Goal: Information Seeking & Learning: Find specific fact

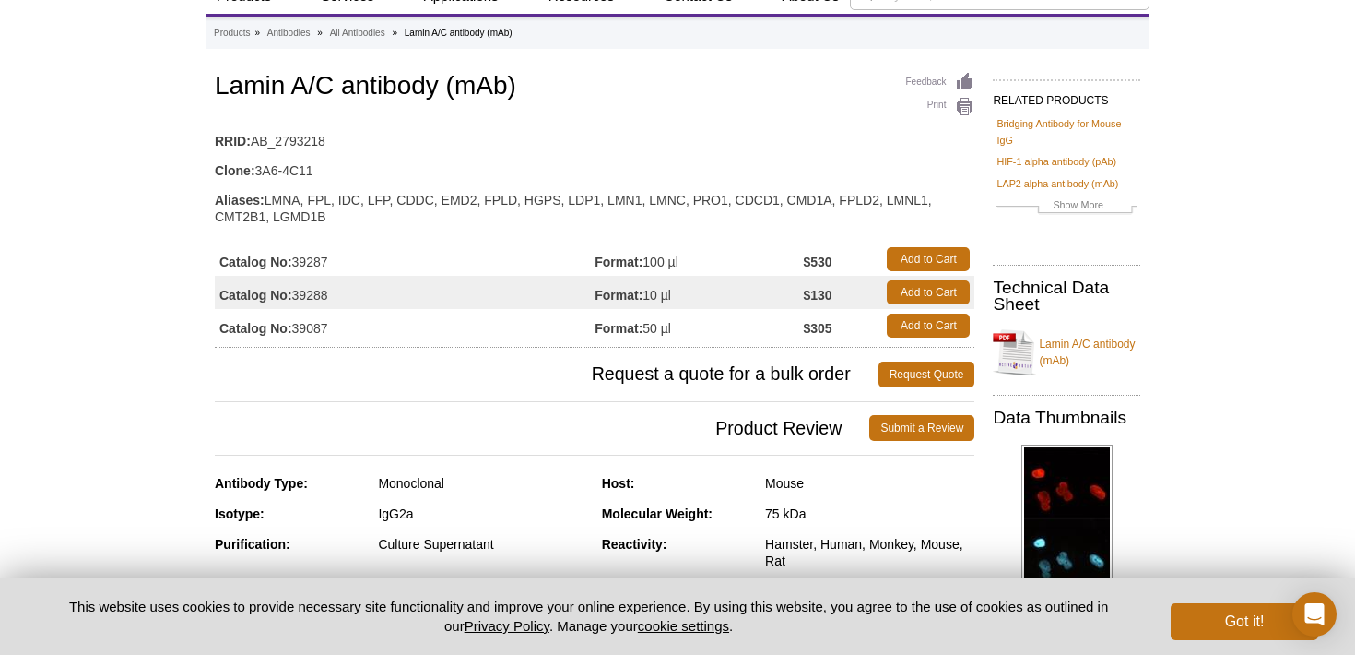
scroll to position [74, 0]
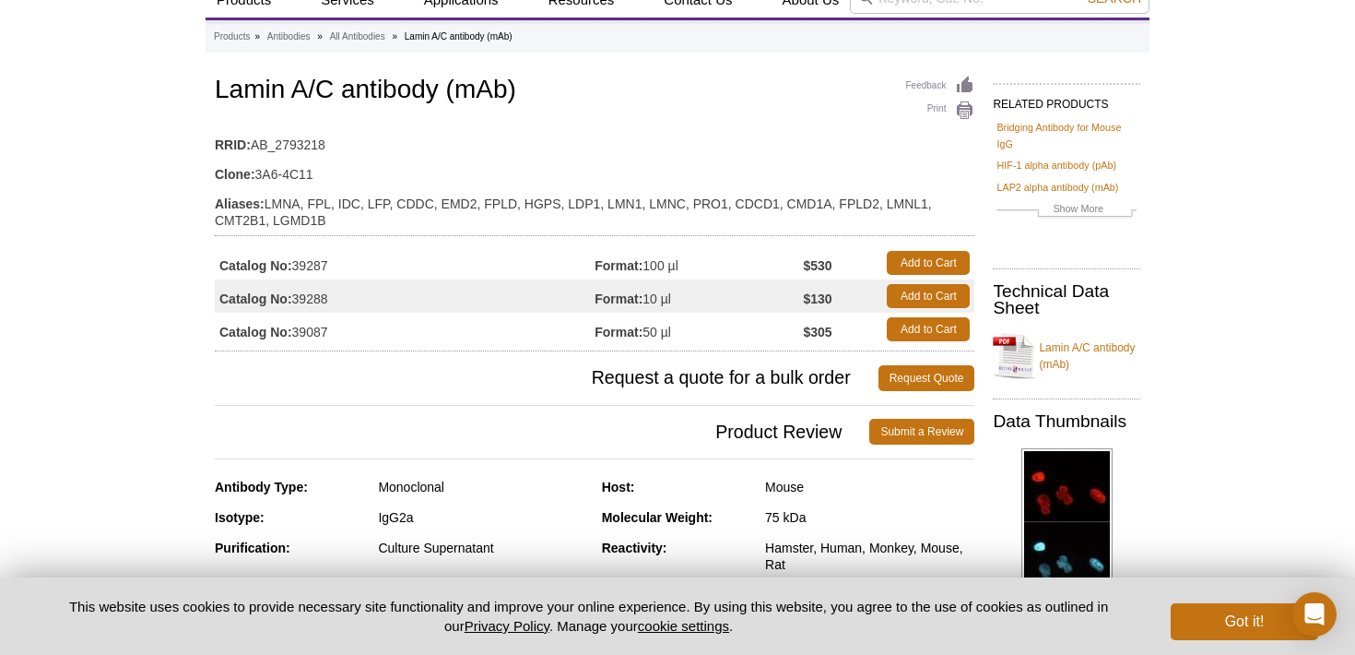
click at [657, 337] on td "Format: 50 µl" at bounding box center [699, 329] width 208 height 33
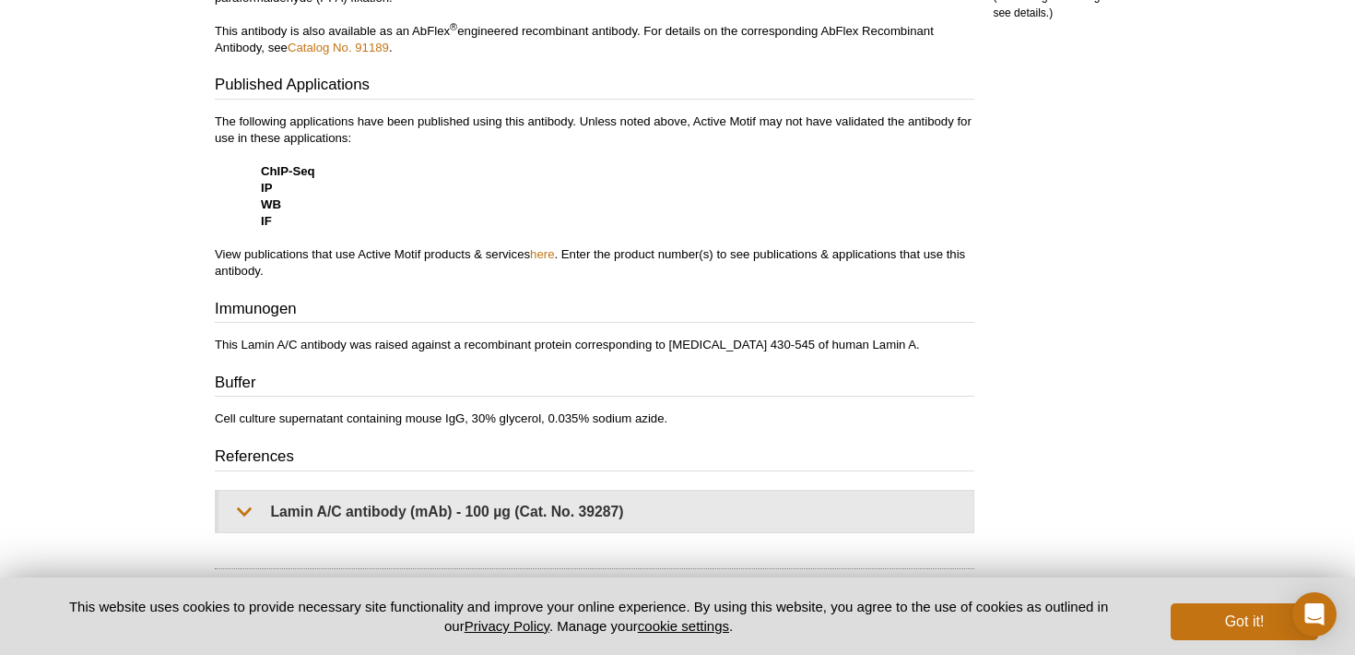
scroll to position [957, 0]
click at [742, 426] on div "Application Notes Applications Validated by Active Motif: WB: 1:500 - 1:4000 di…" at bounding box center [595, 181] width 760 height 699
click at [739, 201] on p "The following applications have been published using this antibody. Unless note…" at bounding box center [595, 195] width 760 height 166
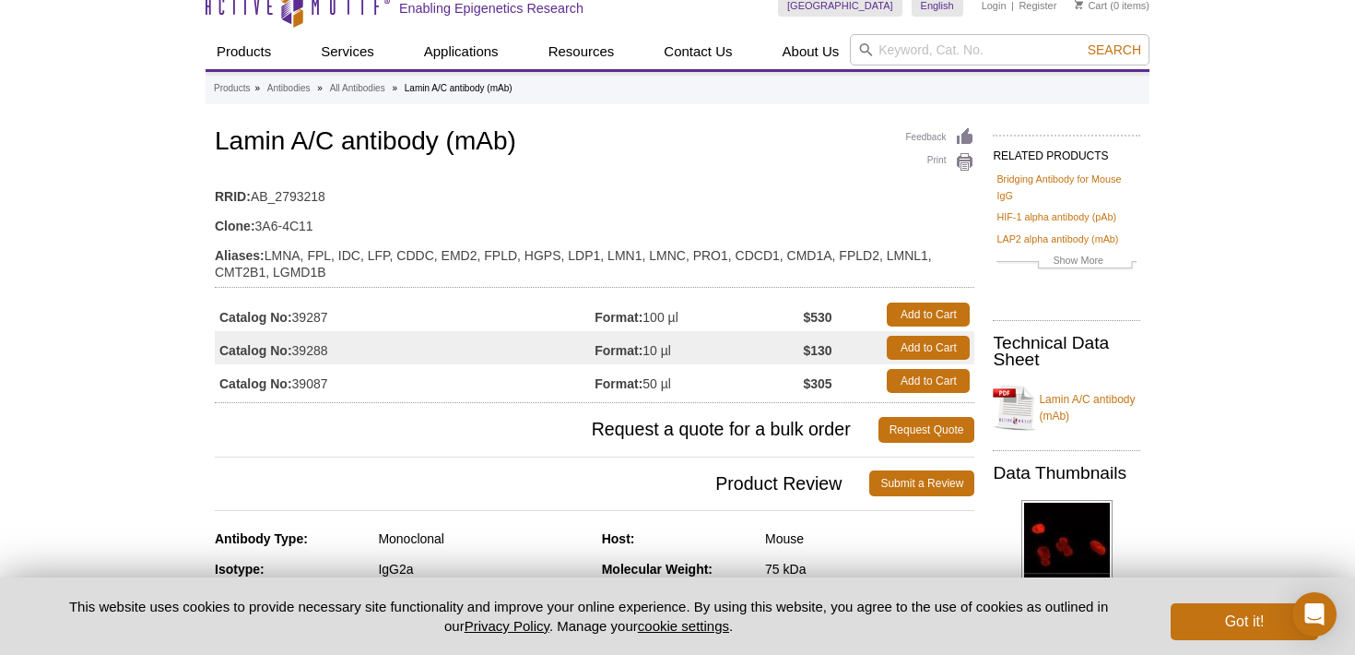
scroll to position [0, 0]
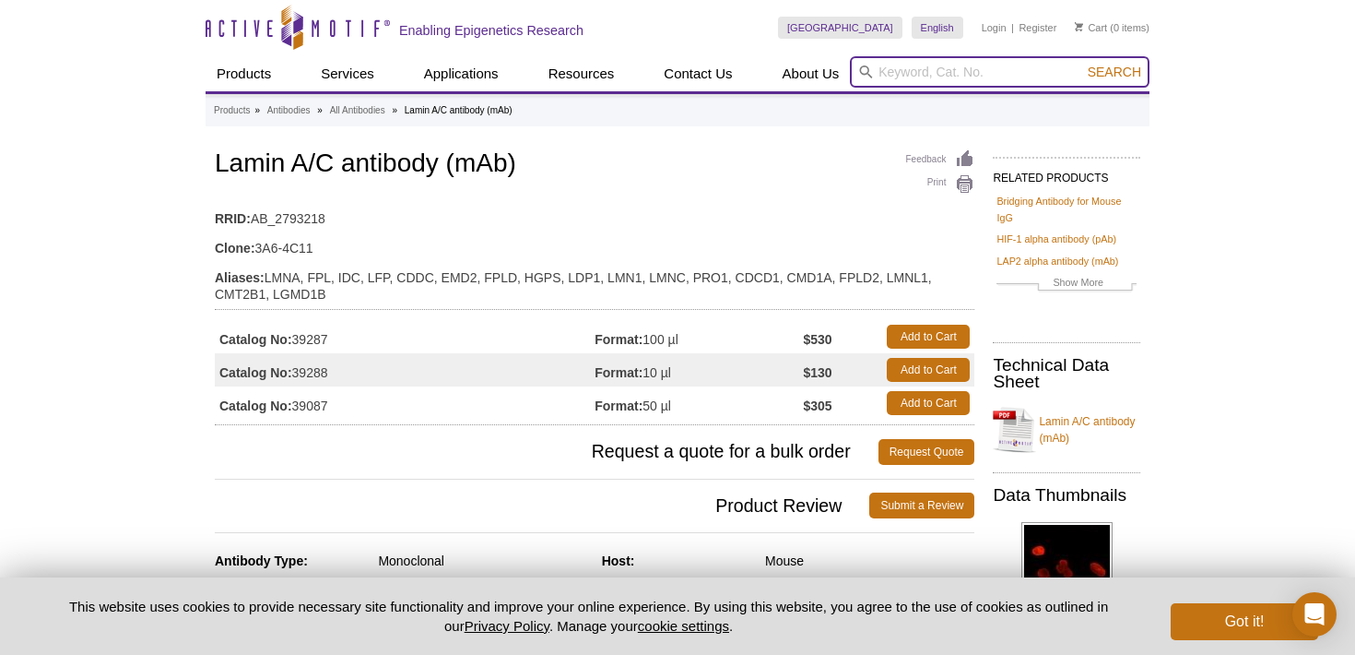
click at [912, 72] on input "search" at bounding box center [1000, 71] width 300 height 31
type input "lamin A/C"
click at [1083, 64] on button "Search" at bounding box center [1115, 72] width 65 height 17
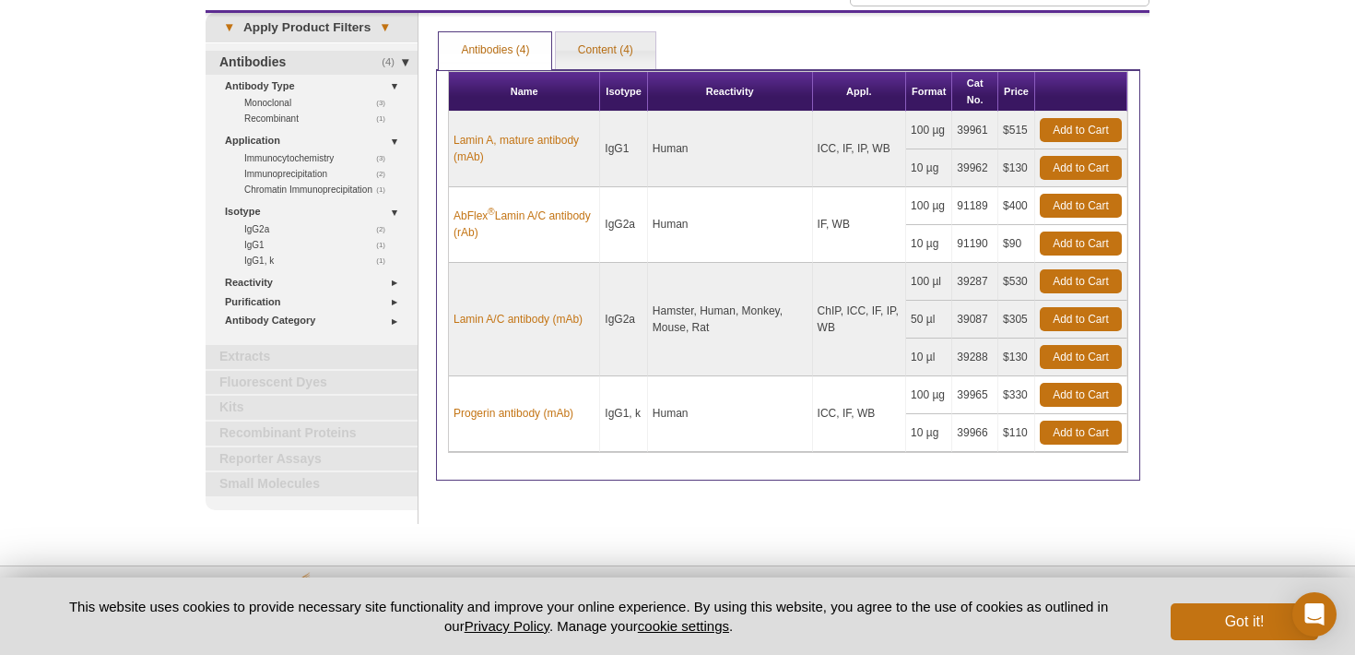
scroll to position [35, 0]
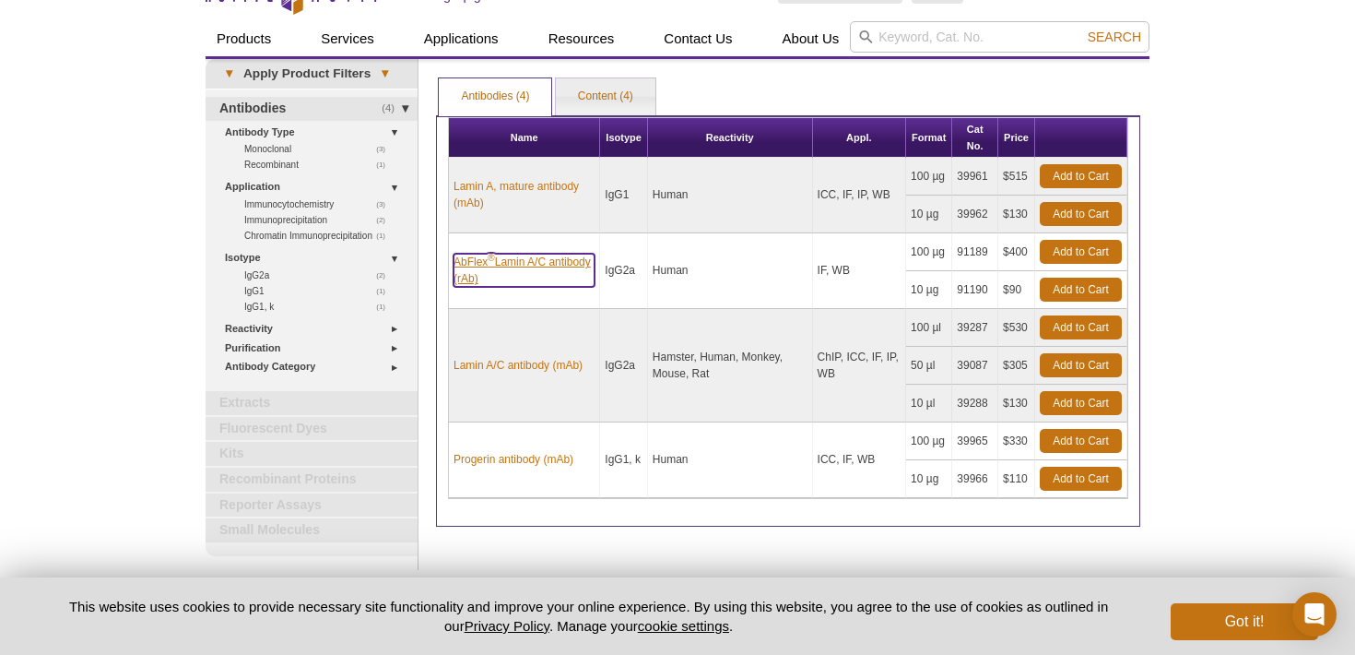
click at [497, 270] on link "AbFlex ® Lamin A/C antibody (rAb)" at bounding box center [524, 270] width 141 height 33
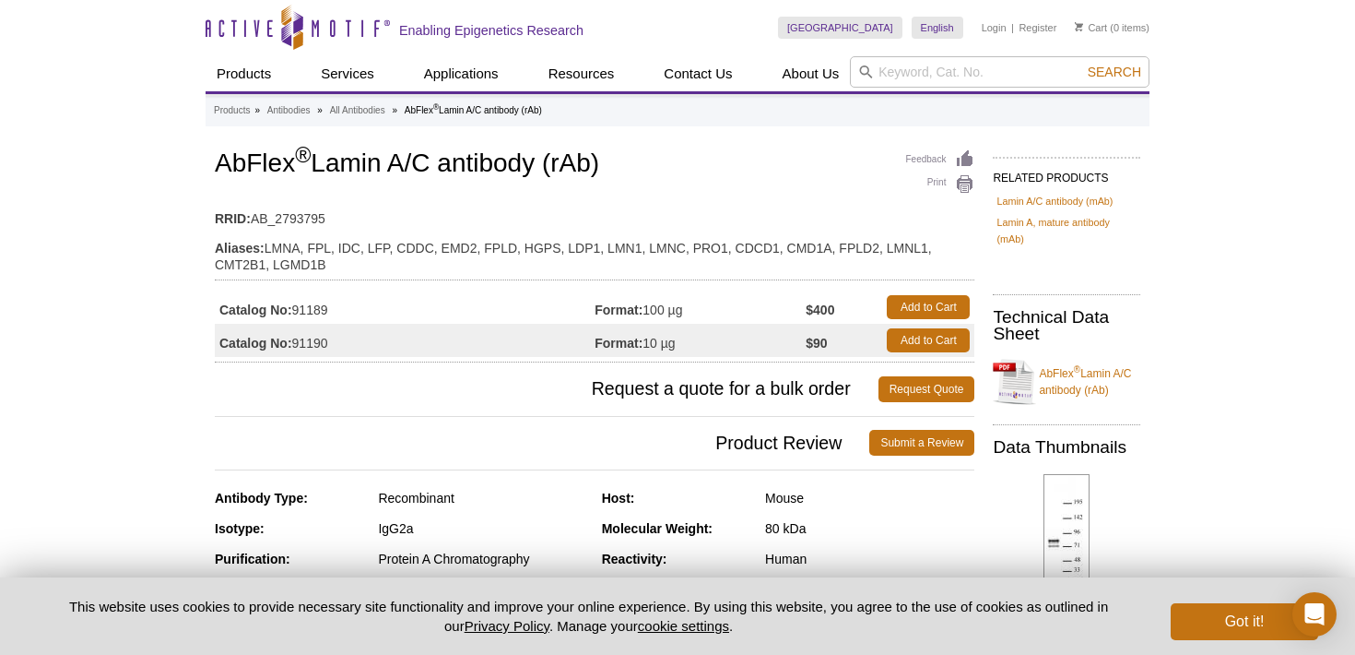
drag, startPoint x: 0, startPoint y: 0, endPoint x: 620, endPoint y: 371, distance: 722.0
click at [695, 322] on td "Format: 100 µg" at bounding box center [700, 306] width 211 height 33
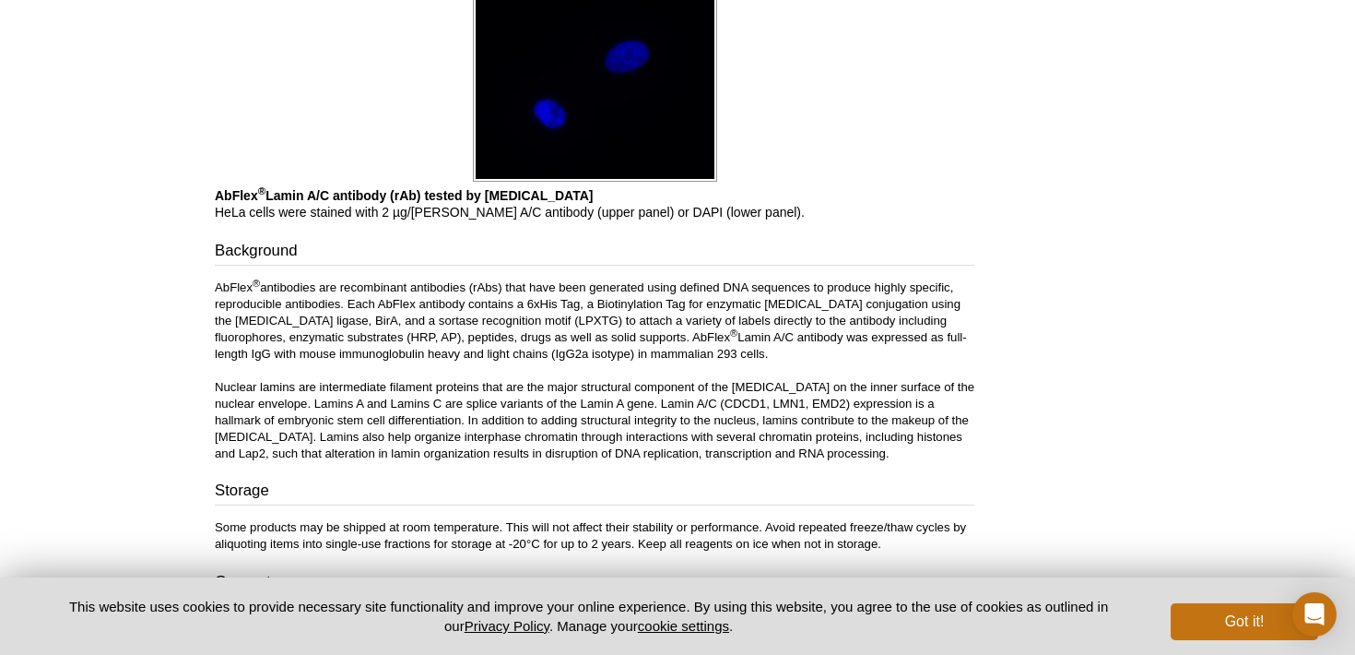
scroll to position [2913, 0]
